Goal: Information Seeking & Learning: Learn about a topic

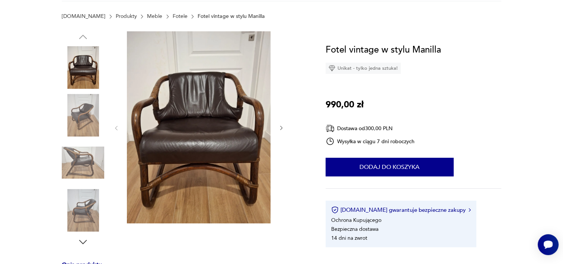
scroll to position [112, 0]
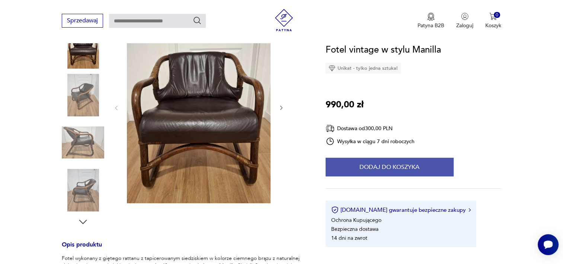
click at [379, 168] on button "Dodaj do koszyka" at bounding box center [390, 167] width 128 height 19
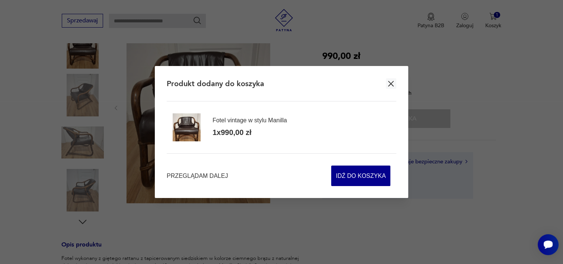
click at [394, 80] on icon "button" at bounding box center [391, 83] width 9 height 9
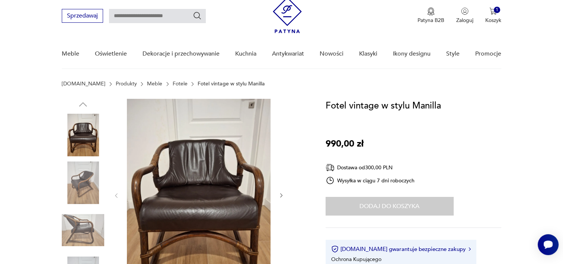
scroll to position [37, 0]
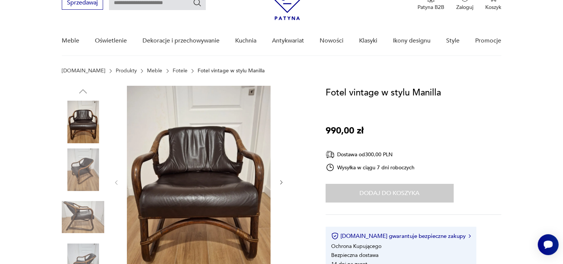
click at [190, 195] on img at bounding box center [199, 182] width 144 height 192
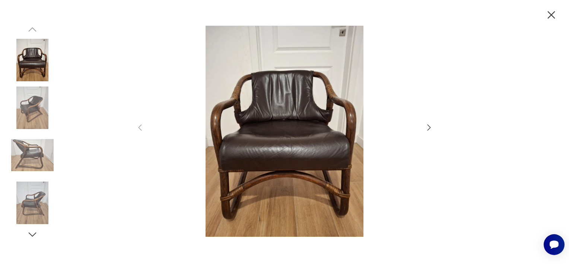
click at [429, 127] on icon "button" at bounding box center [429, 127] width 3 height 6
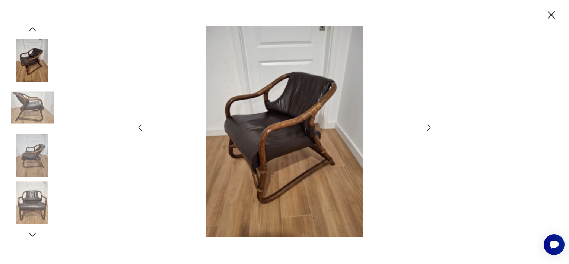
click at [305, 131] on img at bounding box center [284, 131] width 265 height 211
click at [429, 127] on icon "button" at bounding box center [429, 127] width 9 height 9
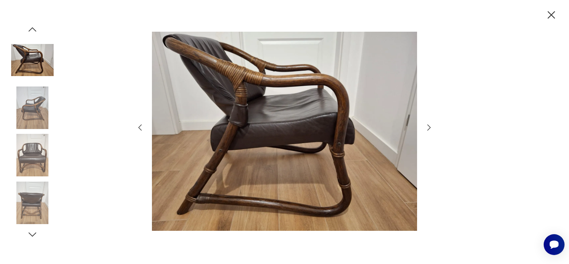
click at [429, 127] on icon "button" at bounding box center [429, 127] width 9 height 9
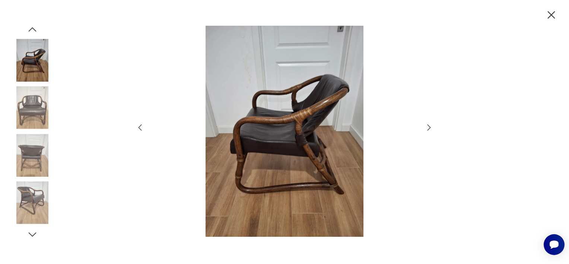
click at [429, 127] on icon "button" at bounding box center [429, 127] width 9 height 9
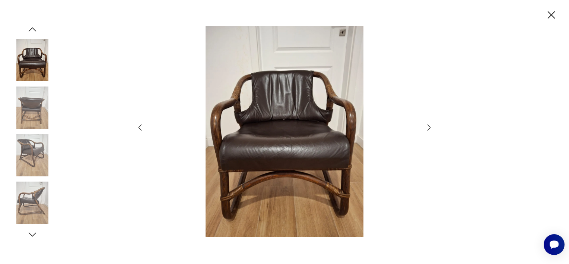
click at [429, 127] on icon "button" at bounding box center [429, 127] width 9 height 9
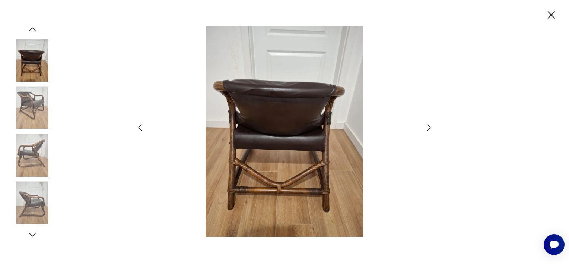
click at [429, 127] on icon "button" at bounding box center [429, 127] width 9 height 9
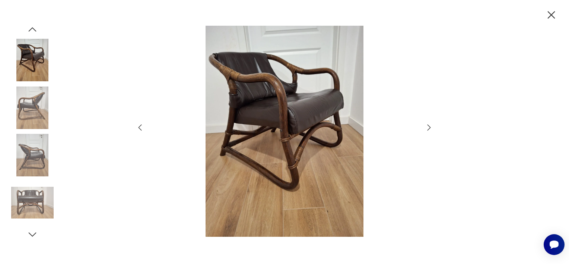
click at [429, 127] on icon "button" at bounding box center [429, 127] width 9 height 9
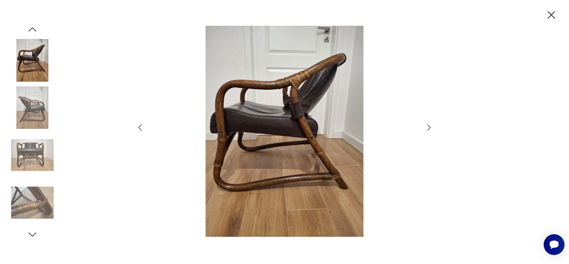
click at [429, 127] on icon "button" at bounding box center [429, 127] width 9 height 9
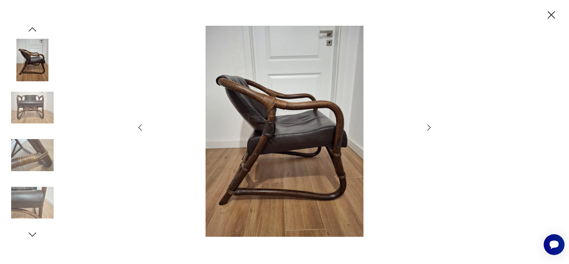
click at [429, 127] on icon "button" at bounding box center [429, 127] width 9 height 9
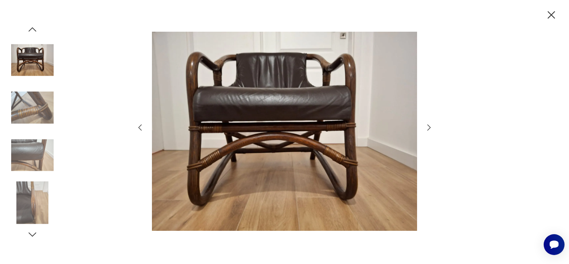
click at [429, 127] on icon "button" at bounding box center [429, 127] width 9 height 9
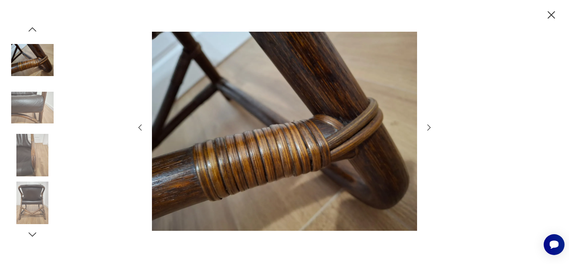
click at [429, 127] on icon "button" at bounding box center [429, 127] width 9 height 9
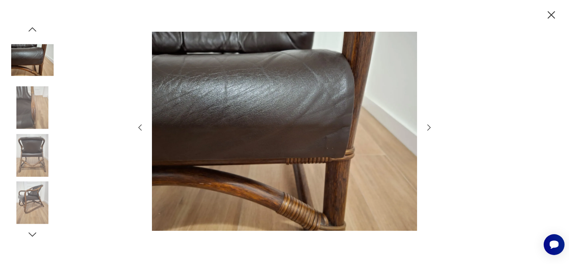
click at [429, 127] on icon "button" at bounding box center [429, 127] width 9 height 9
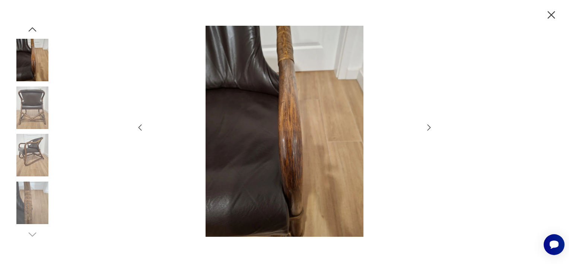
click at [429, 127] on icon "button" at bounding box center [429, 127] width 9 height 9
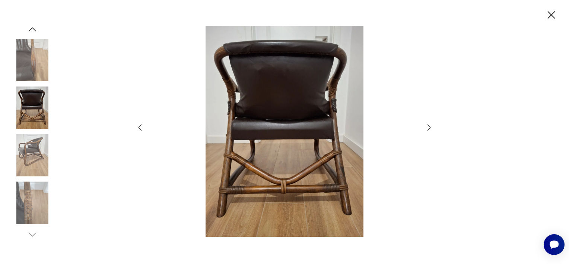
click at [429, 127] on icon "button" at bounding box center [429, 127] width 9 height 9
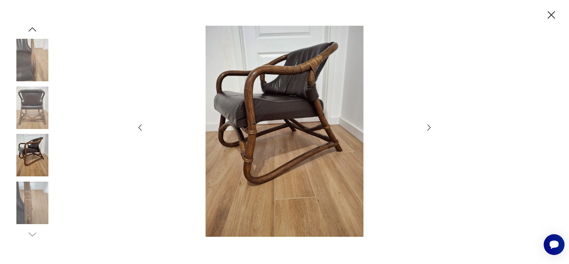
click at [429, 127] on icon "button" at bounding box center [429, 127] width 9 height 9
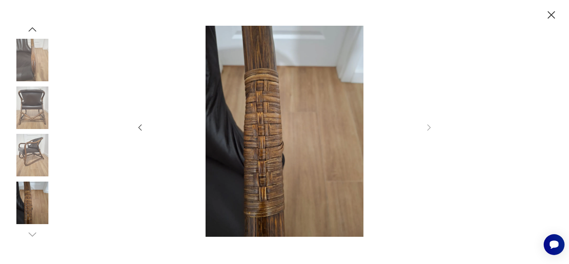
click at [553, 13] on icon "button" at bounding box center [551, 14] width 7 height 7
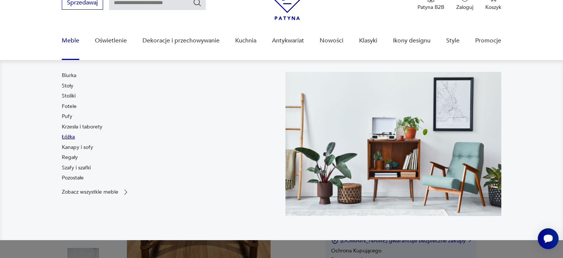
click at [67, 138] on link "Łóżka" at bounding box center [68, 136] width 13 height 7
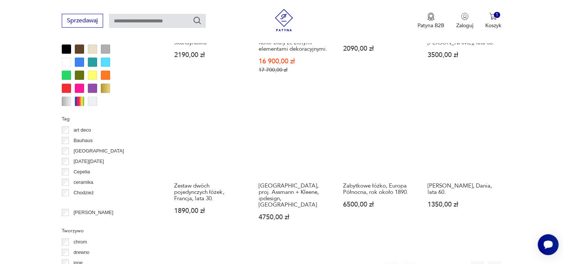
scroll to position [707, 0]
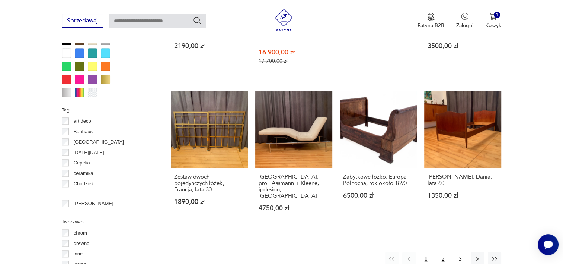
click at [441, 252] on button "2" at bounding box center [443, 258] width 13 height 13
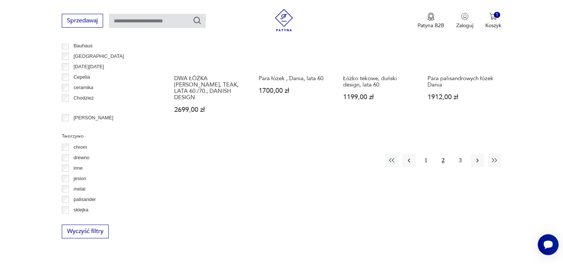
scroll to position [793, 0]
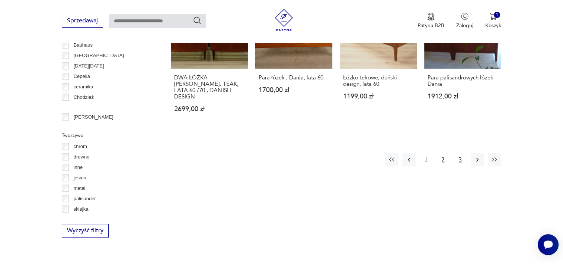
click at [459, 153] on button "3" at bounding box center [460, 159] width 13 height 13
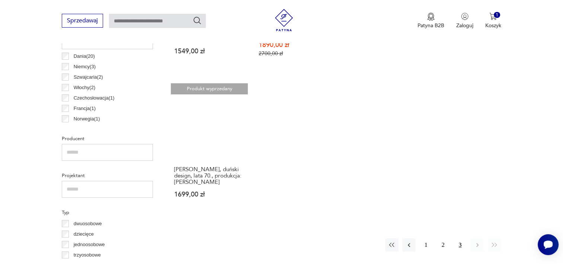
scroll to position [421, 0]
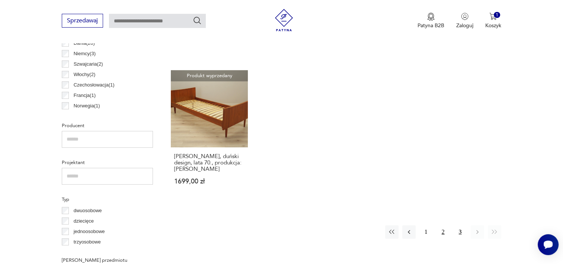
click at [441, 225] on button "2" at bounding box center [443, 231] width 13 height 13
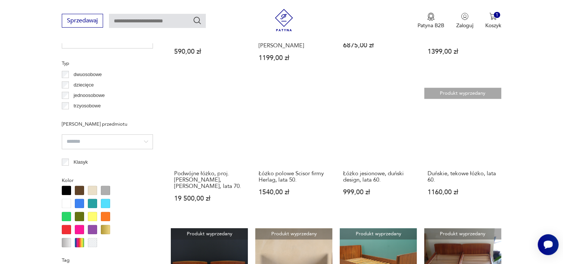
scroll to position [570, 0]
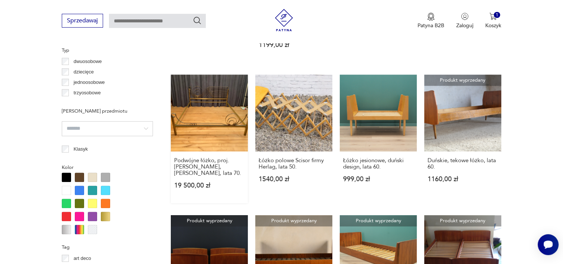
click at [199, 98] on link "Podwójne łóżko, proj. [PERSON_NAME], [PERSON_NAME], lata 70. 19 500,00 zł" at bounding box center [209, 138] width 77 height 129
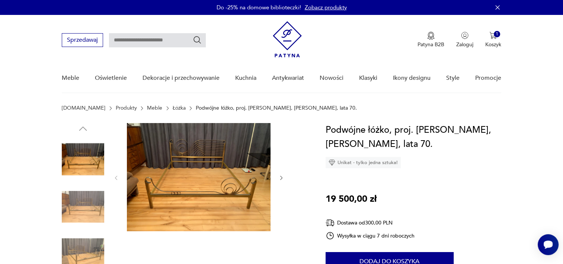
click at [215, 171] on img at bounding box center [199, 177] width 144 height 108
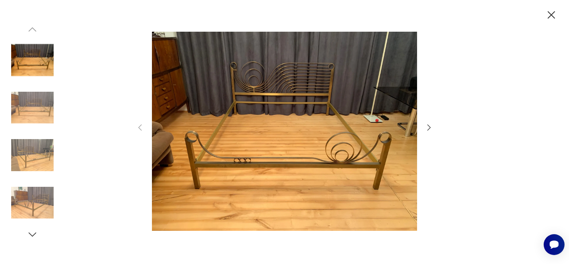
click at [552, 15] on icon "button" at bounding box center [551, 14] width 7 height 7
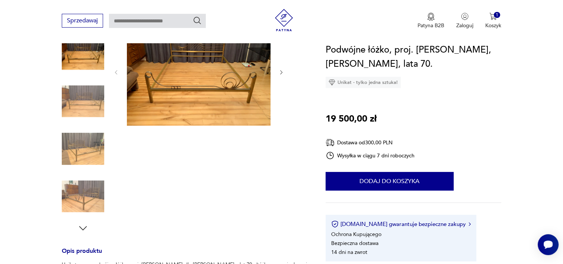
scroll to position [149, 0]
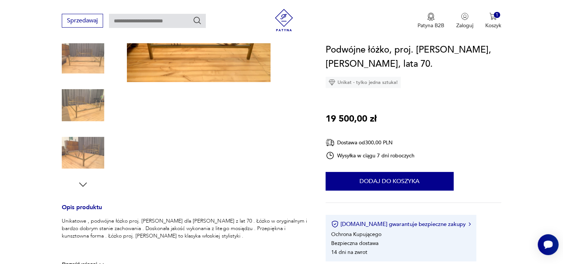
click at [83, 150] on img at bounding box center [83, 152] width 42 height 42
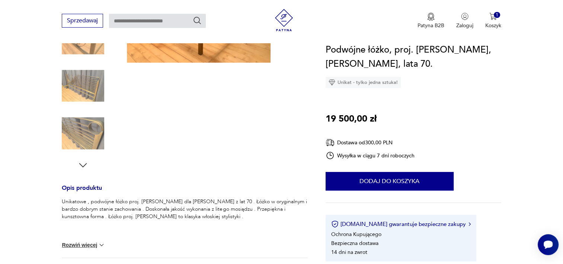
scroll to position [186, 0]
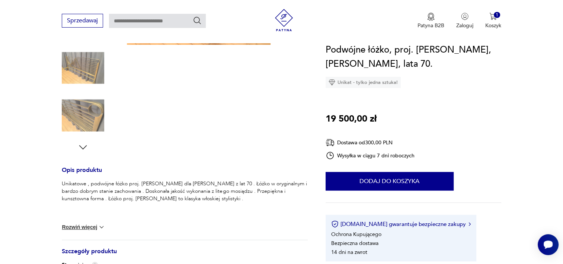
click at [86, 121] on img at bounding box center [83, 115] width 42 height 42
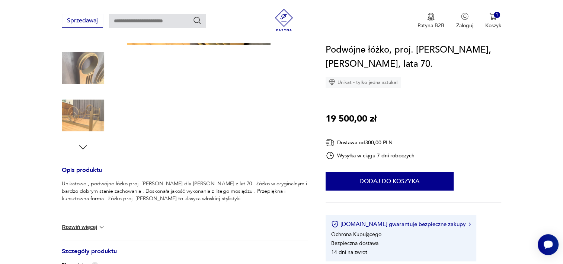
click at [86, 110] on img at bounding box center [83, 115] width 42 height 42
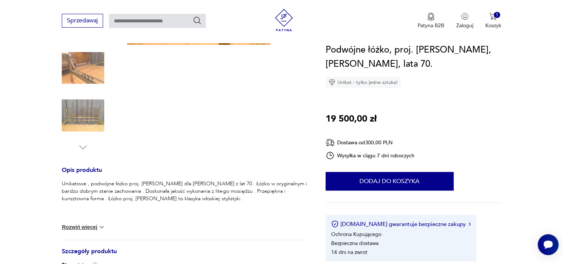
click at [75, 109] on img at bounding box center [83, 115] width 42 height 42
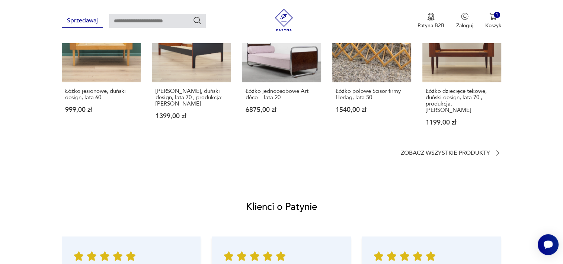
scroll to position [745, 0]
